Goal: Task Accomplishment & Management: Use online tool/utility

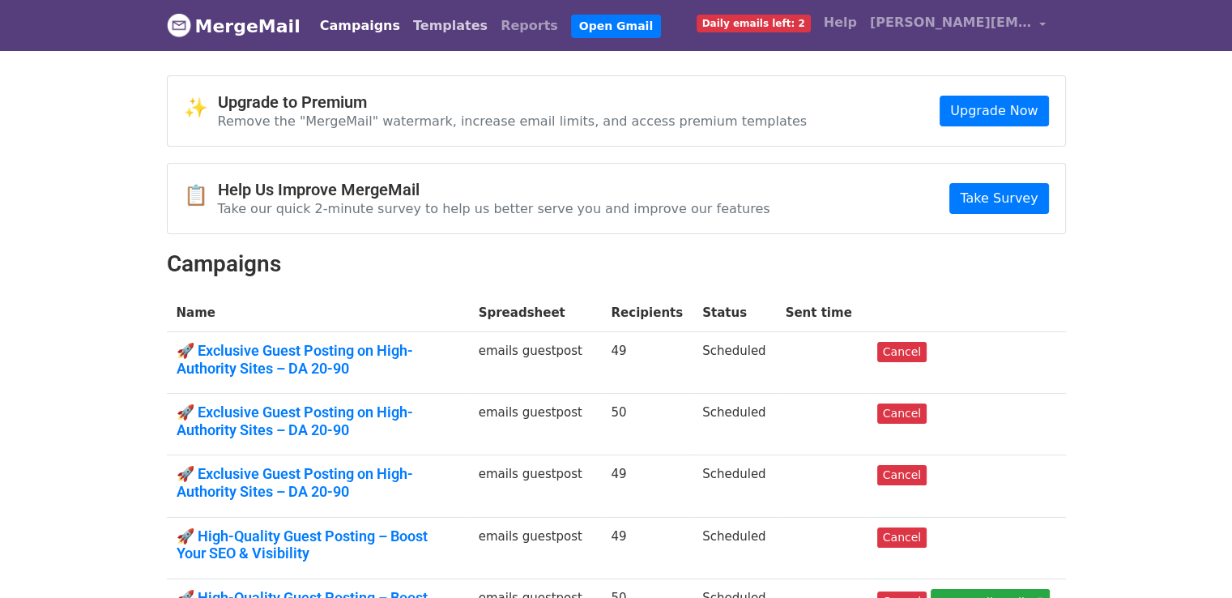
click at [439, 30] on link "Templates" at bounding box center [450, 26] width 87 height 32
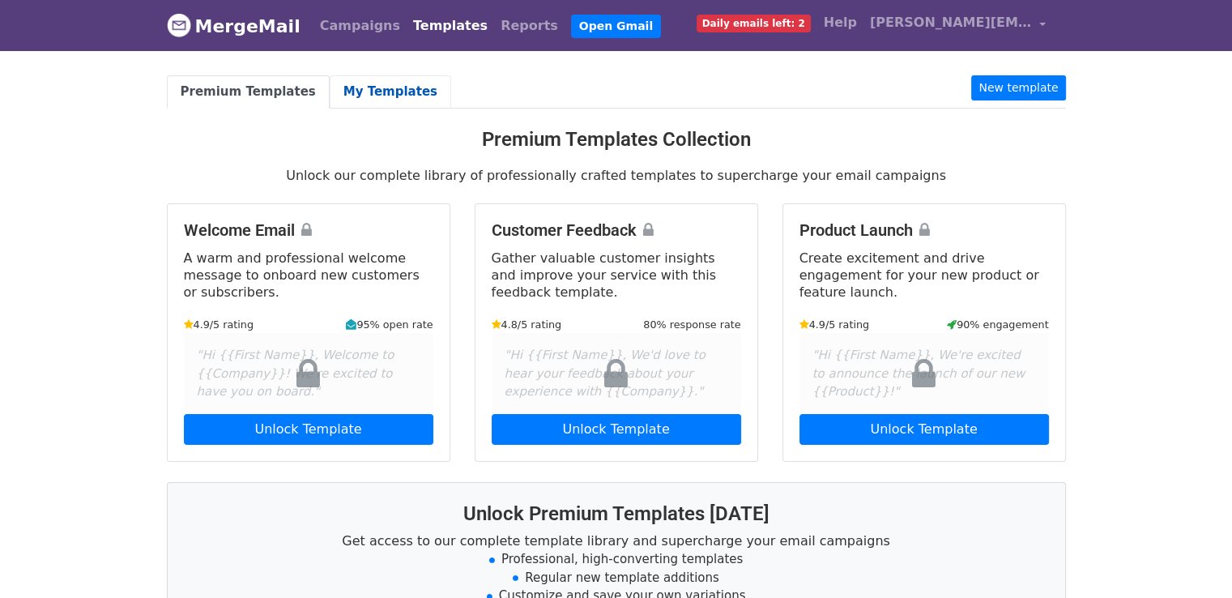
click at [380, 96] on link "My Templates" at bounding box center [391, 91] width 122 height 33
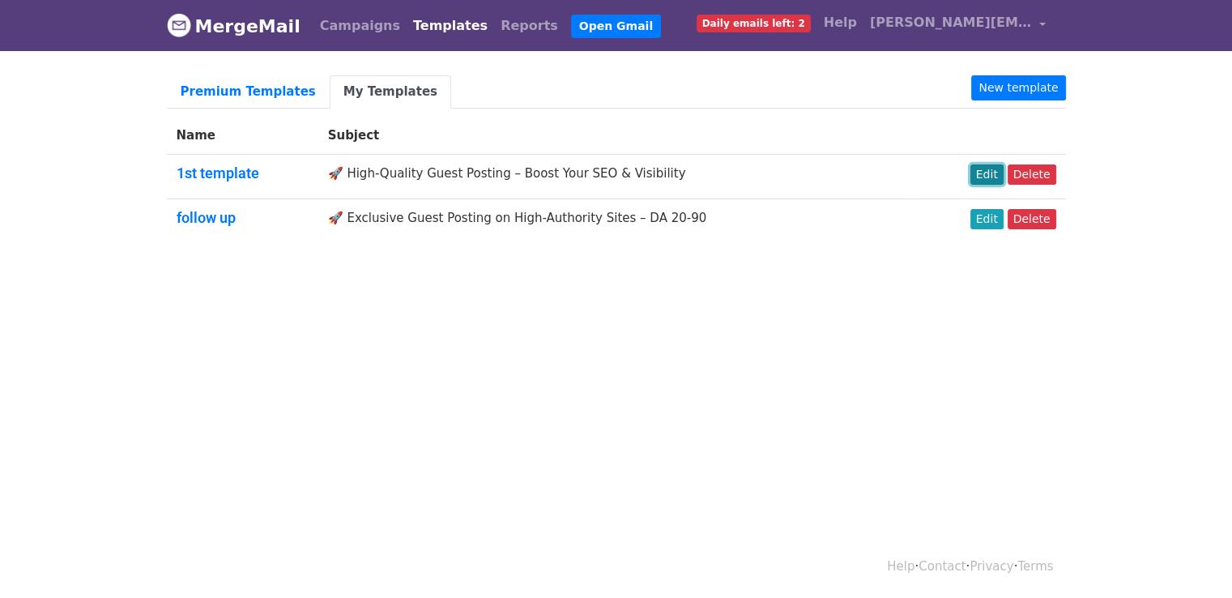
click at [988, 172] on link "Edit" at bounding box center [986, 174] width 33 height 20
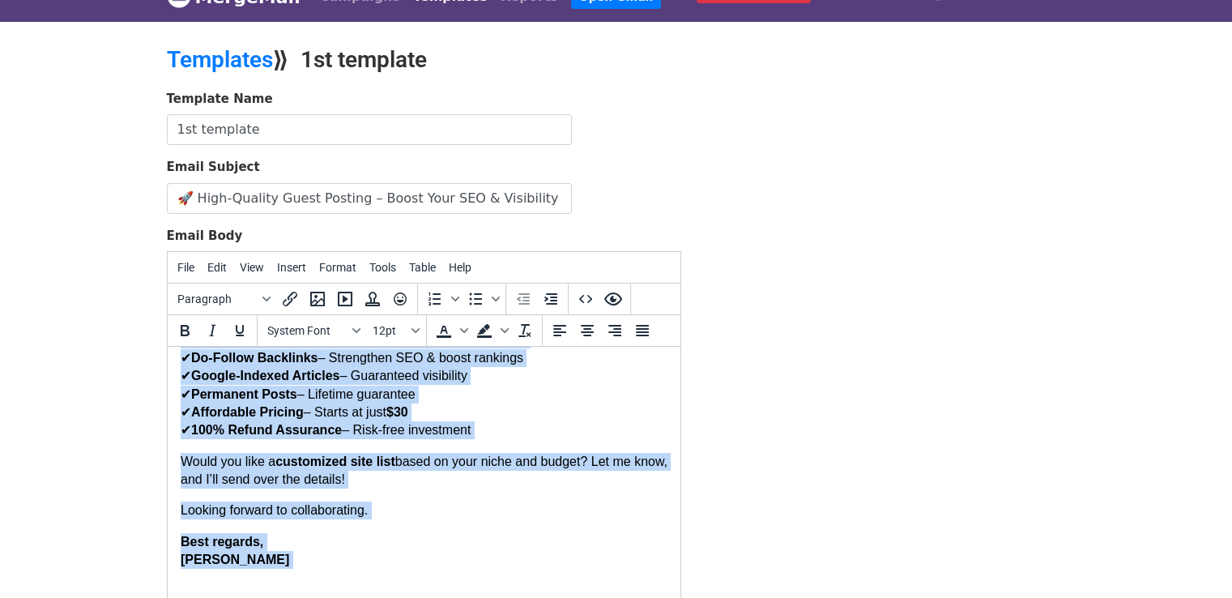
scroll to position [220, 0]
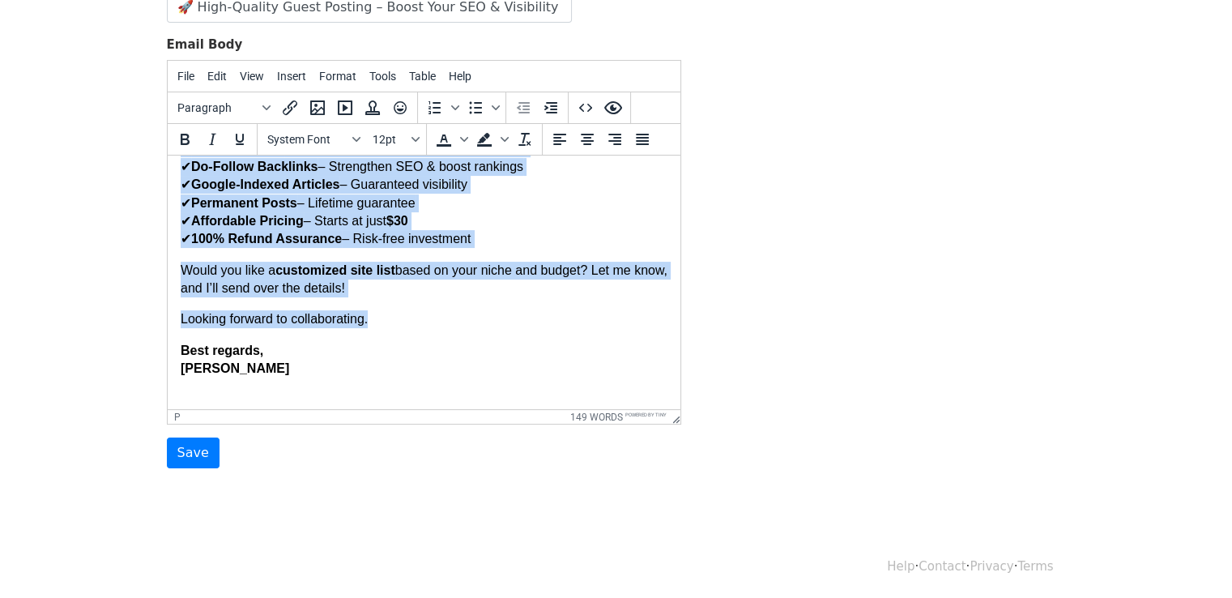
drag, startPoint x: 179, startPoint y: 181, endPoint x: 460, endPoint y: 316, distance: 311.9
click at [460, 316] on body "Hi, I recently came across one of your articles and was truly impressed by how …" at bounding box center [423, 114] width 487 height 565
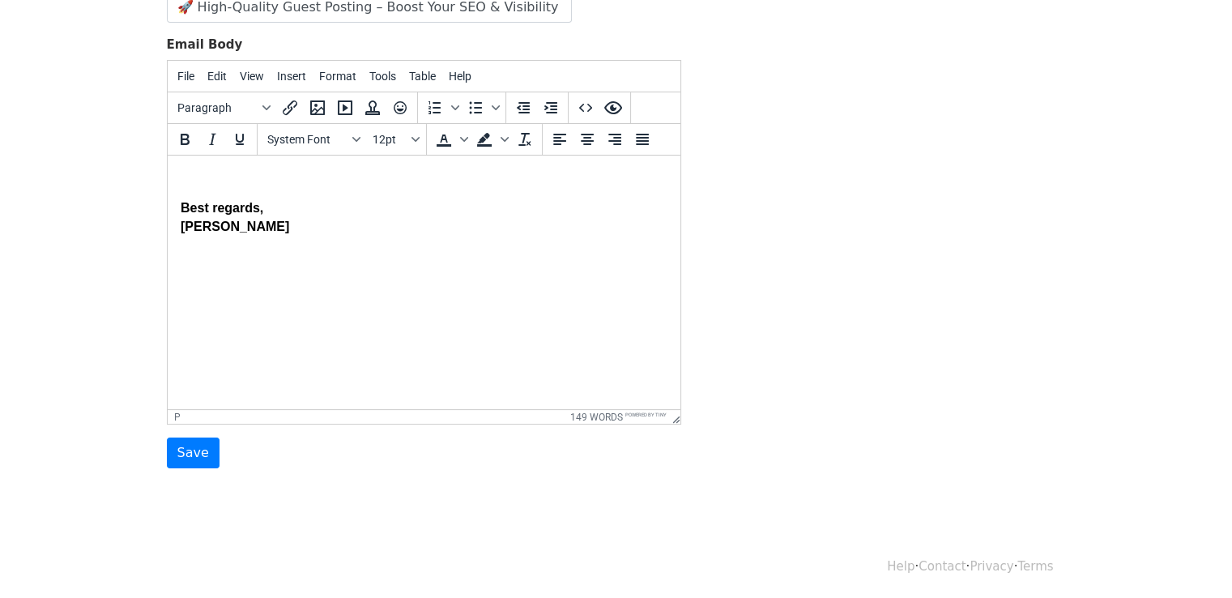
scroll to position [0, 0]
paste body
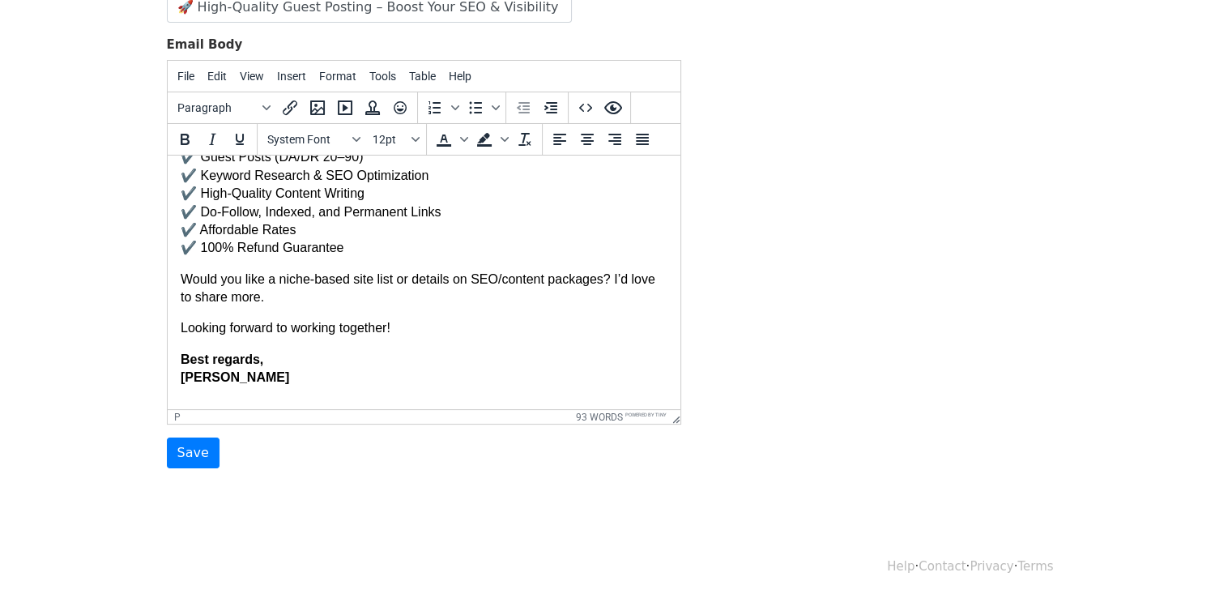
scroll to position [173, 0]
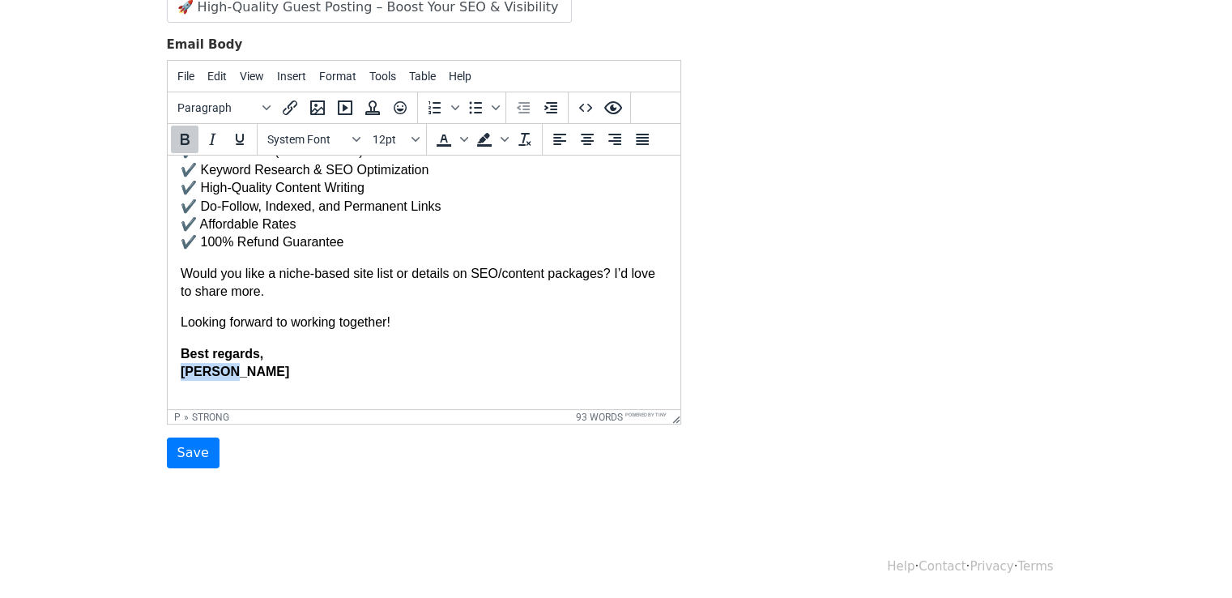
drag, startPoint x: 180, startPoint y: 377, endPoint x: 249, endPoint y: 381, distance: 68.9
click at [249, 381] on p "Best regards, Delaney" at bounding box center [423, 372] width 487 height 54
copy strong "[PERSON_NAME]"
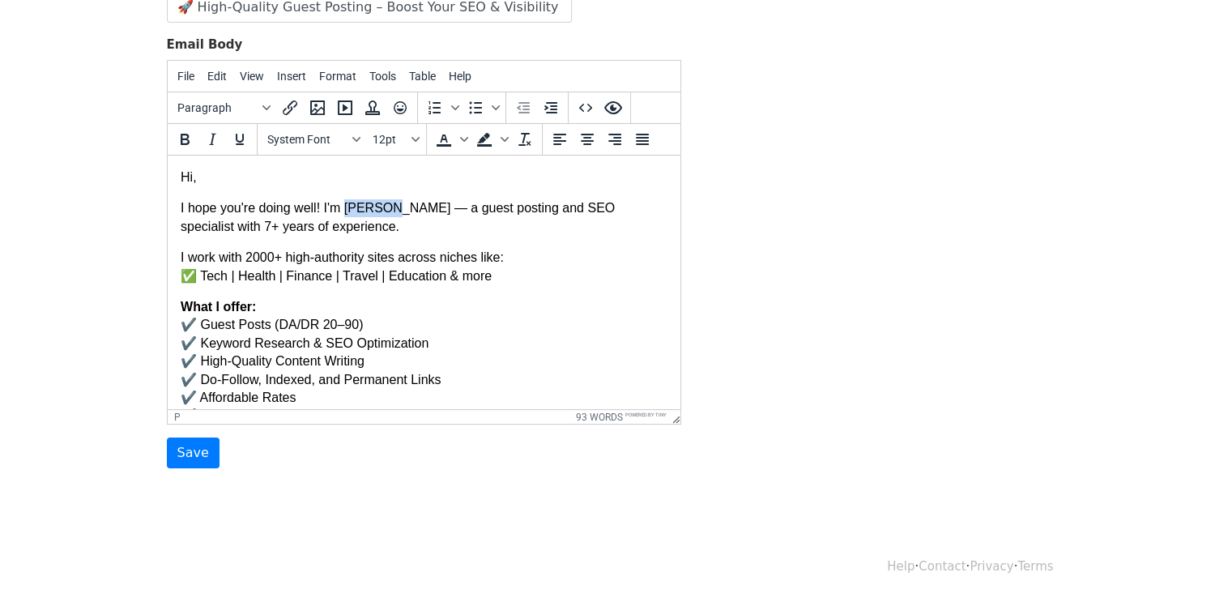
drag, startPoint x: 345, startPoint y: 209, endPoint x: 382, endPoint y: 211, distance: 37.3
click at [382, 211] on p "I hope you're doing well! I'm Aurelia — a guest posting and SEO specialist with…" at bounding box center [423, 217] width 487 height 36
drag, startPoint x: 347, startPoint y: 211, endPoint x: 391, endPoint y: 209, distance: 44.6
click at [391, 209] on strong "[PERSON_NAME]" at bounding box center [393, 208] width 109 height 14
click at [191, 142] on icon "Bold" at bounding box center [184, 139] width 19 height 19
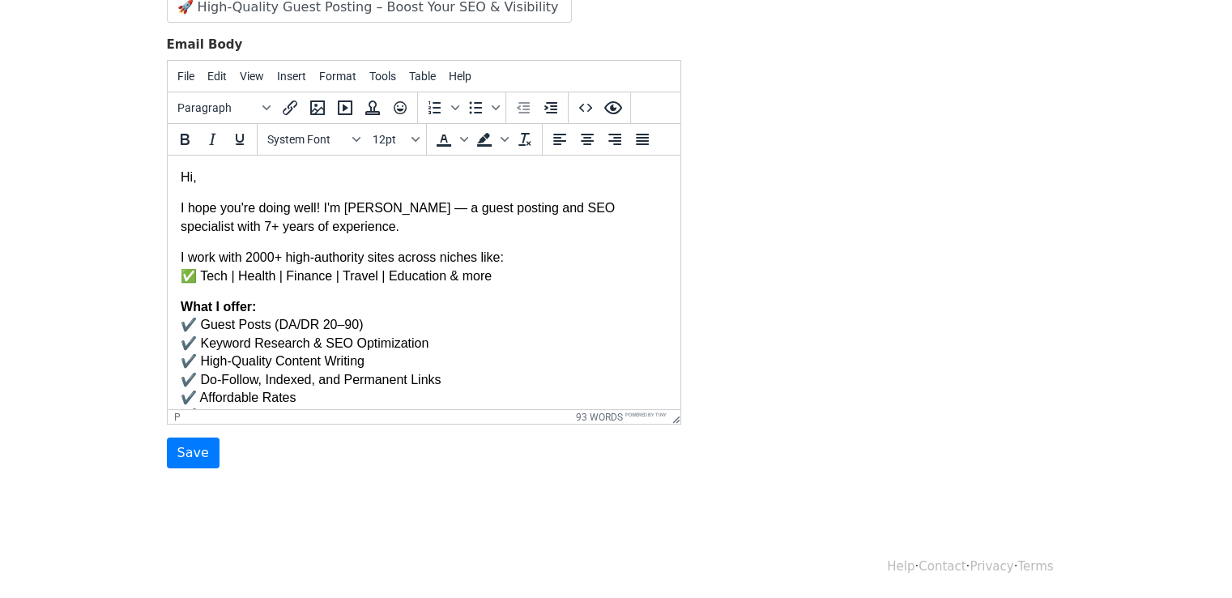
click at [602, 281] on p "I work with 2000+ high-authority sites across niches like: ✅ Tech | Health | Fi…" at bounding box center [423, 267] width 487 height 36
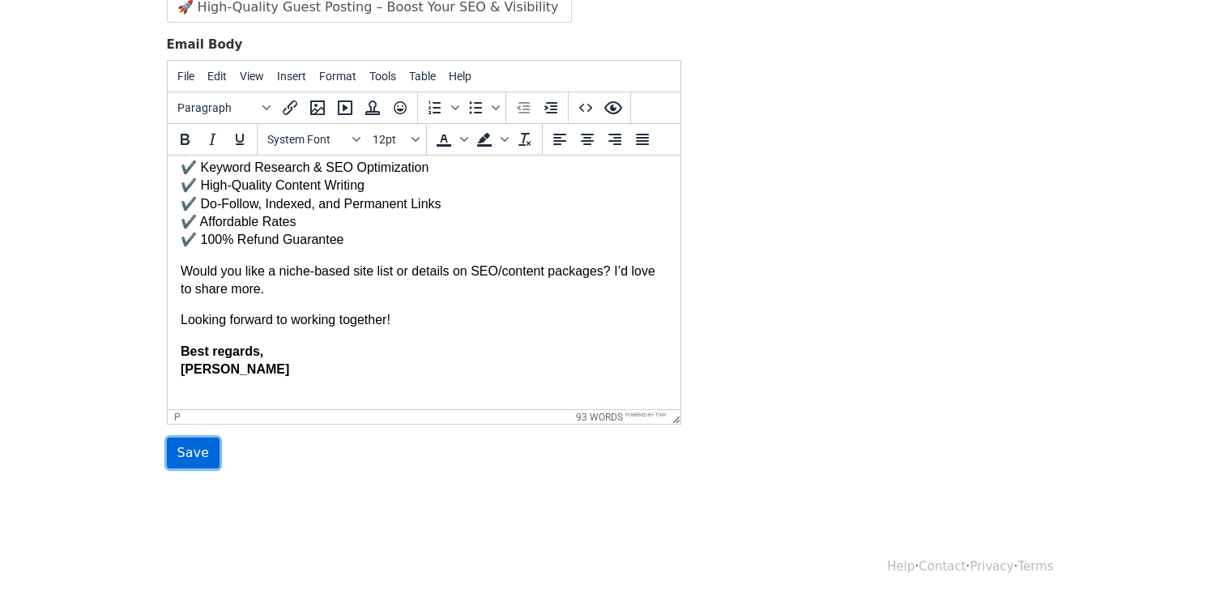
click at [193, 458] on input "Save" at bounding box center [193, 452] width 53 height 31
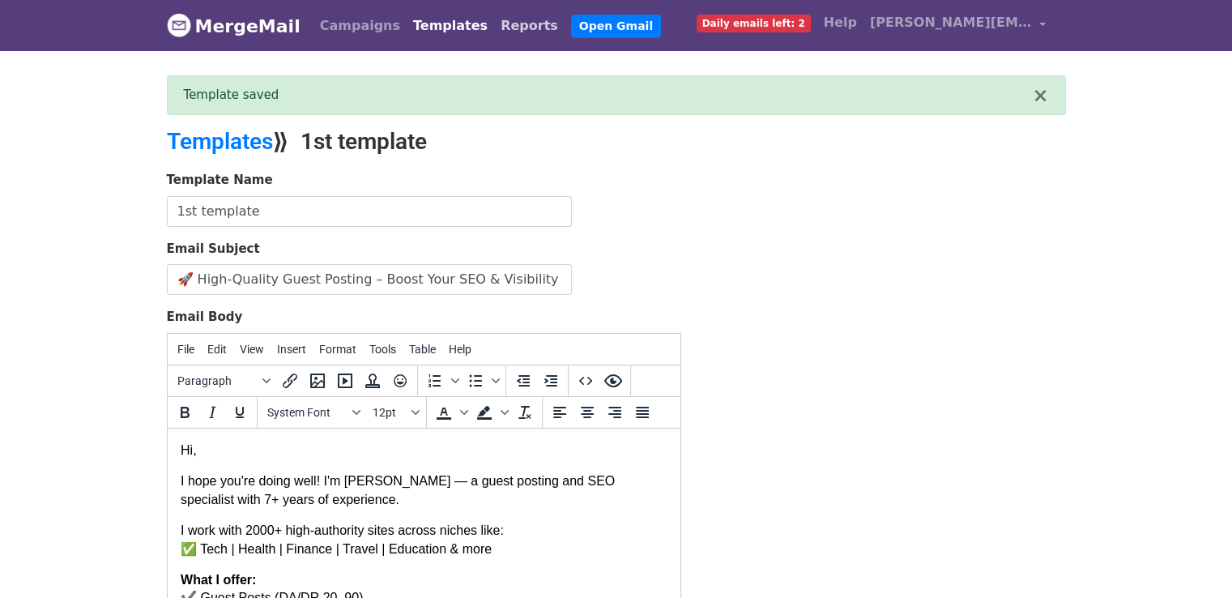
click at [499, 23] on link "Reports" at bounding box center [529, 26] width 70 height 32
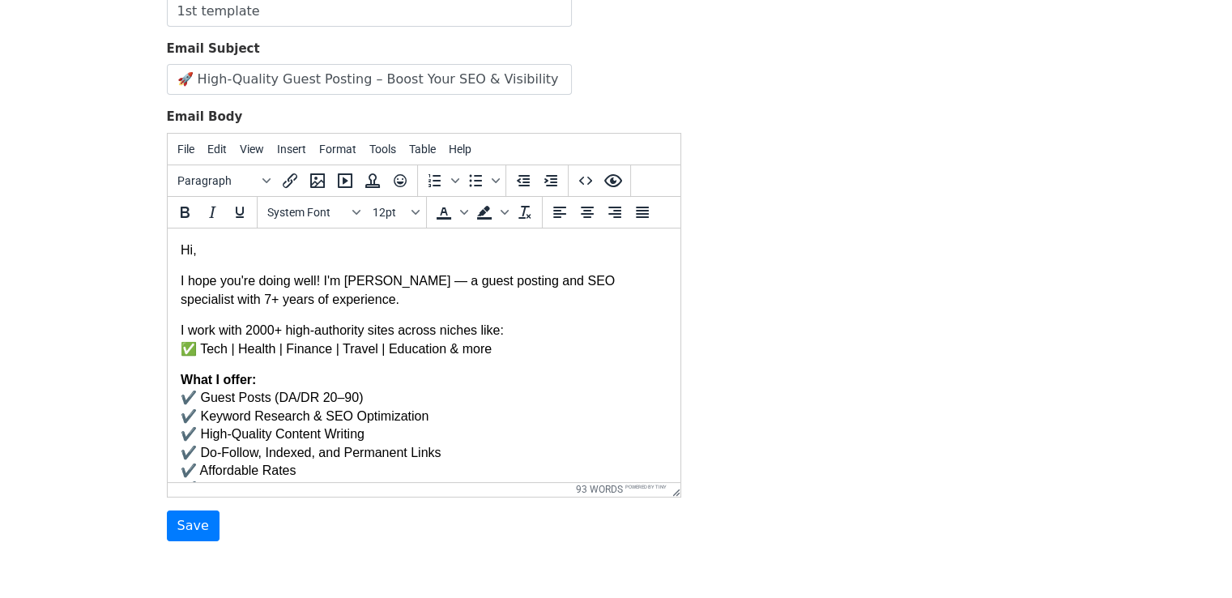
scroll to position [202, 0]
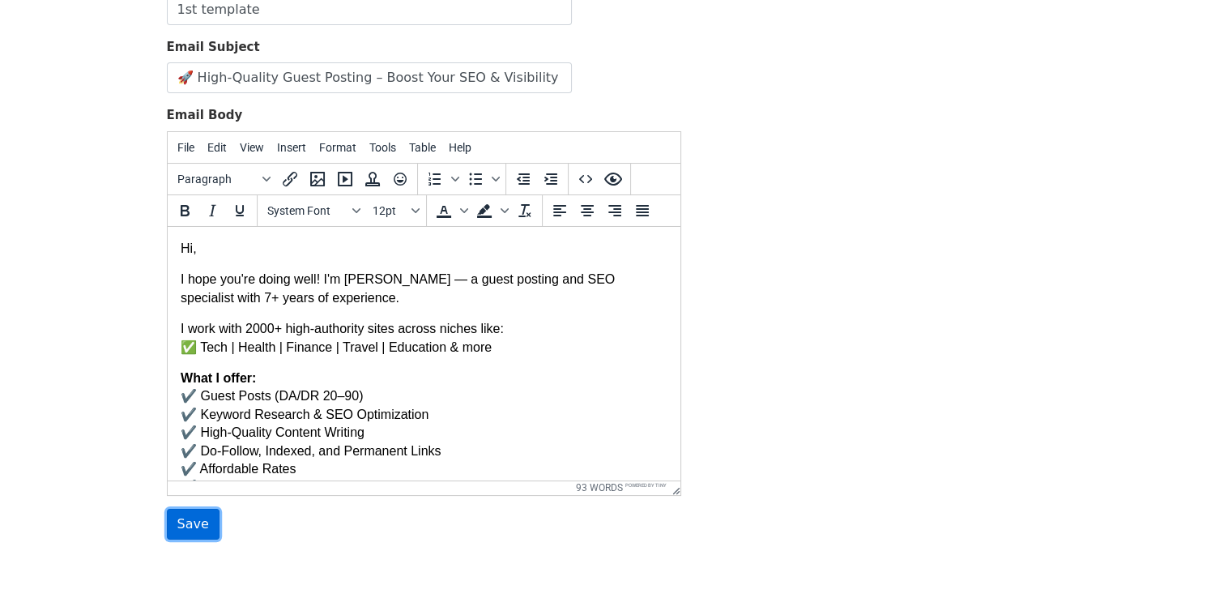
click at [181, 519] on input "Save" at bounding box center [193, 524] width 53 height 31
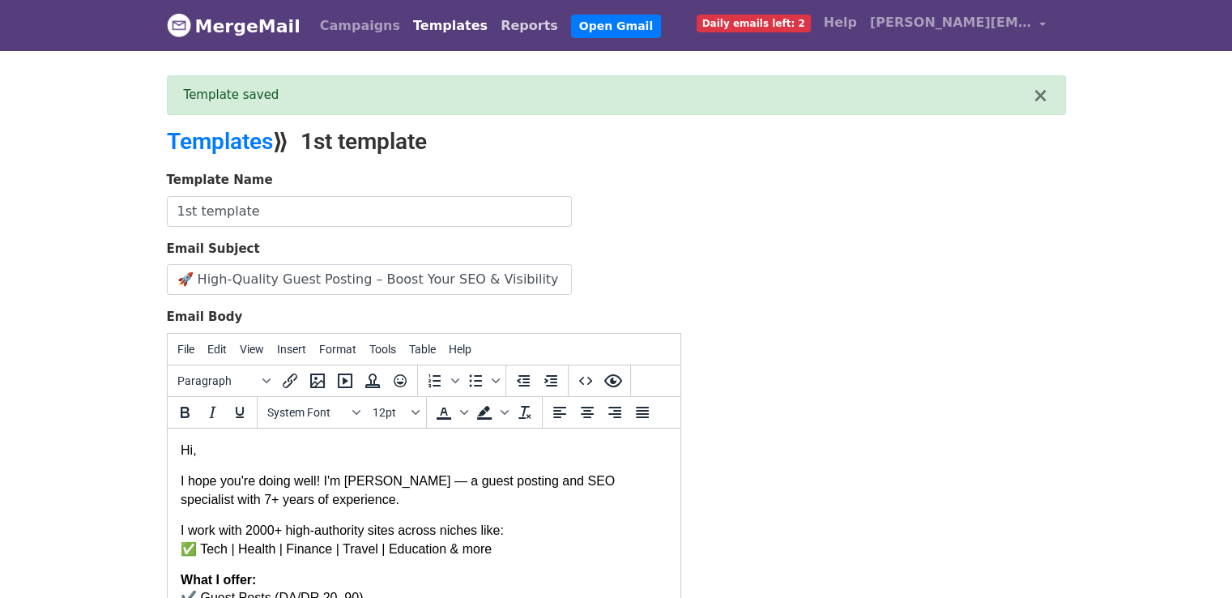
click at [494, 23] on link "Reports" at bounding box center [529, 26] width 70 height 32
